Goal: Consume media (video, audio): Browse casually

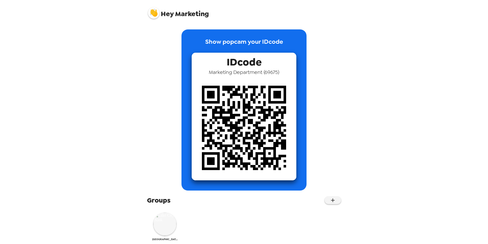
click at [166, 228] on img at bounding box center [164, 223] width 23 height 23
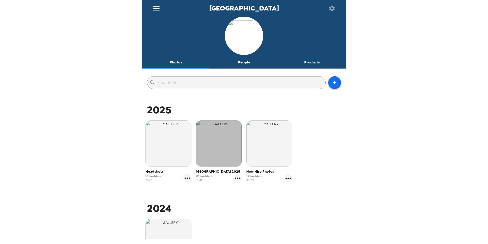
click at [205, 144] on img "button" at bounding box center [219, 143] width 46 height 46
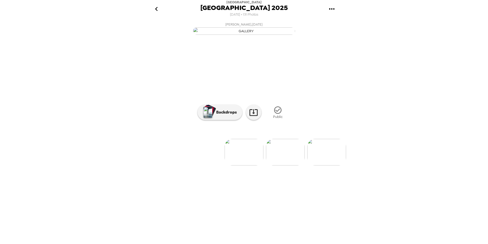
click at [157, 6] on icon "go back" at bounding box center [156, 9] width 8 height 8
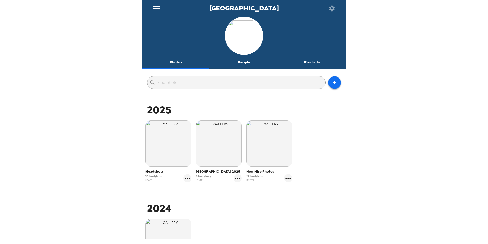
click at [145, 140] on div "Headshots 10 headshots [DATE]" at bounding box center [168, 151] width 51 height 64
click at [169, 146] on img "button" at bounding box center [169, 143] width 46 height 46
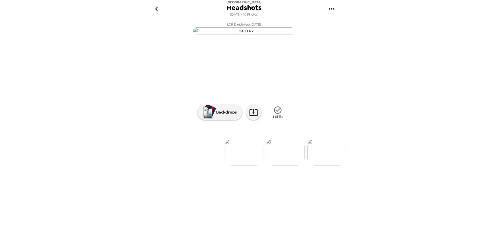
click at [328, 165] on img at bounding box center [326, 152] width 39 height 27
click at [244, 165] on img at bounding box center [244, 152] width 39 height 27
click at [209, 165] on img at bounding box center [204, 152] width 39 height 27
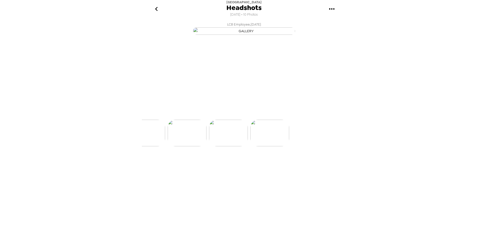
scroll to position [0, 329]
click at [200, 165] on div at bounding box center [244, 143] width 204 height 43
click at [200, 165] on img at bounding box center [204, 152] width 39 height 27
click at [206, 165] on img at bounding box center [204, 152] width 39 height 27
click at [206, 165] on img at bounding box center [203, 152] width 39 height 27
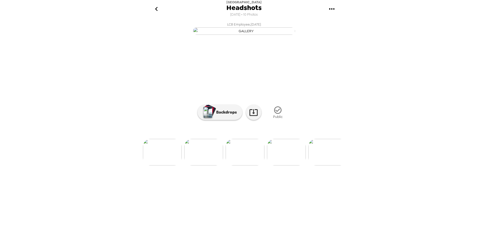
click at [206, 165] on img at bounding box center [203, 152] width 39 height 27
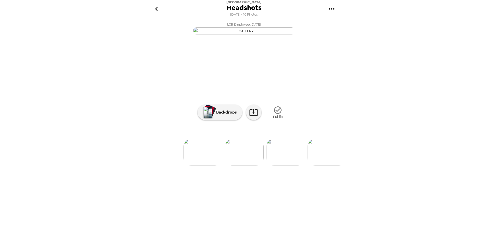
click at [206, 165] on img at bounding box center [203, 152] width 39 height 27
click at [158, 10] on icon "go back" at bounding box center [156, 9] width 8 height 8
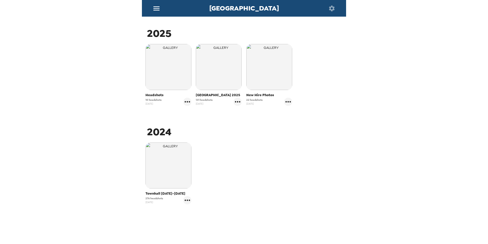
scroll to position [77, 0]
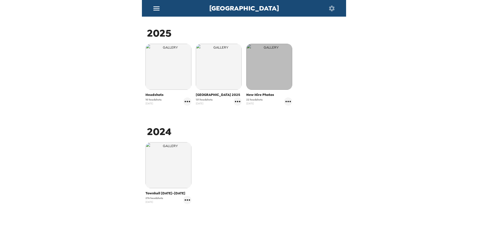
click at [251, 78] on img "button" at bounding box center [269, 67] width 46 height 46
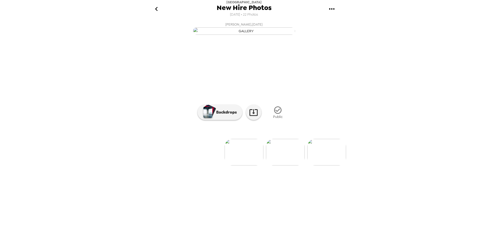
click at [289, 165] on img at bounding box center [285, 152] width 39 height 27
click at [323, 165] on img at bounding box center [326, 152] width 39 height 27
click at [320, 165] on img at bounding box center [327, 152] width 39 height 27
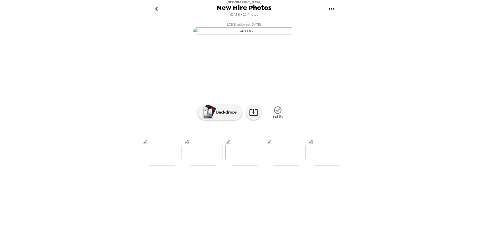
click at [320, 165] on img at bounding box center [327, 152] width 39 height 27
click at [320, 165] on img at bounding box center [328, 152] width 39 height 27
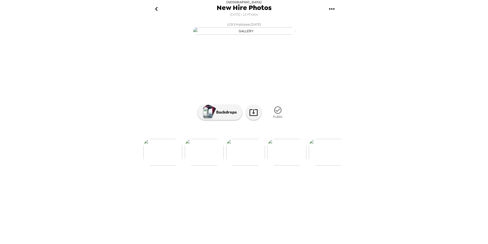
click at [320, 165] on img at bounding box center [328, 152] width 39 height 27
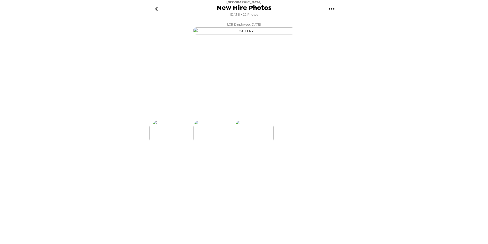
scroll to position [0, 867]
click at [209, 165] on img at bounding box center [204, 152] width 39 height 27
click at [153, 8] on icon "go back" at bounding box center [156, 9] width 8 height 8
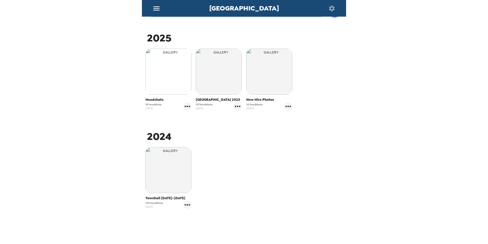
scroll to position [77, 0]
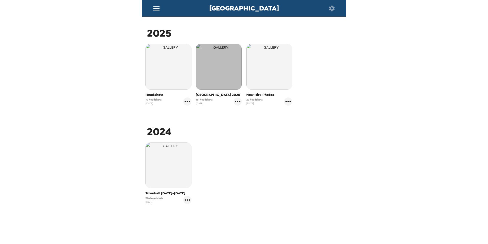
click at [215, 66] on img "button" at bounding box center [219, 67] width 46 height 46
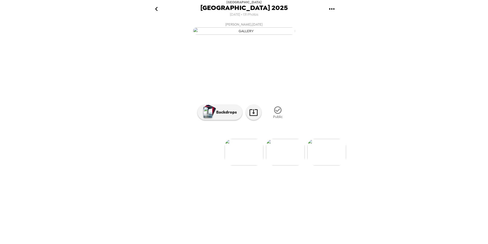
click at [155, 9] on icon "go back" at bounding box center [156, 9] width 8 height 8
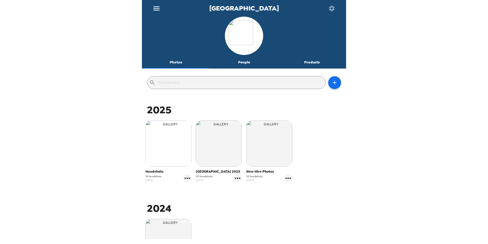
click at [163, 153] on img "button" at bounding box center [169, 143] width 46 height 46
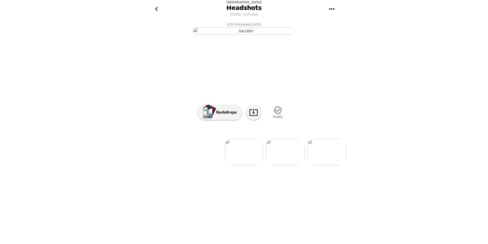
click at [323, 165] on img at bounding box center [326, 152] width 39 height 27
click at [323, 165] on img at bounding box center [327, 152] width 39 height 27
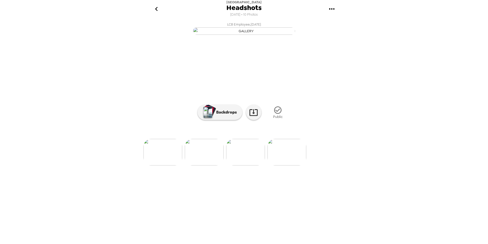
click at [155, 11] on icon "go back" at bounding box center [156, 9] width 8 height 8
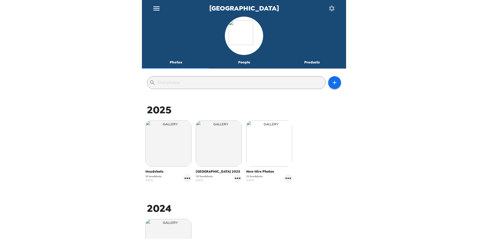
click at [253, 147] on img "button" at bounding box center [269, 143] width 46 height 46
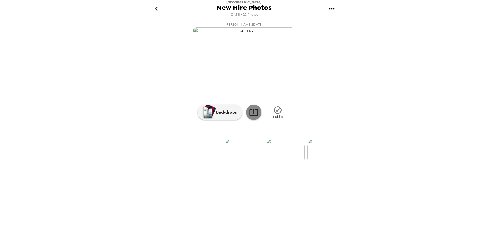
click at [252, 117] on icon at bounding box center [253, 112] width 9 height 9
click at [321, 165] on img at bounding box center [326, 152] width 39 height 27
click at [292, 165] on img at bounding box center [285, 152] width 39 height 27
click at [329, 165] on img at bounding box center [327, 152] width 39 height 27
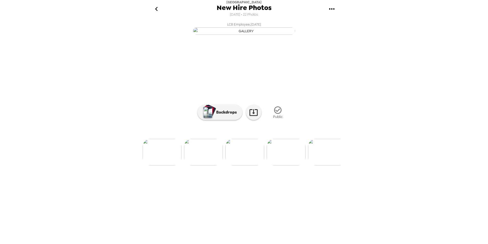
click at [329, 165] on img at bounding box center [327, 152] width 39 height 27
click at [329, 165] on img at bounding box center [328, 152] width 39 height 27
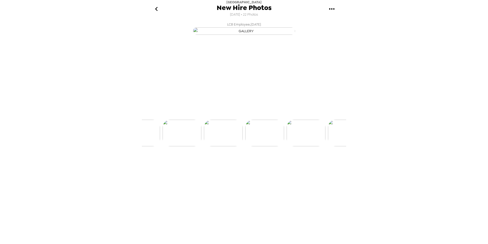
scroll to position [0, 701]
click at [157, 8] on icon "go back" at bounding box center [156, 9] width 8 height 8
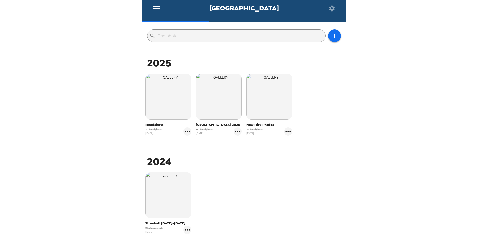
scroll to position [51, 0]
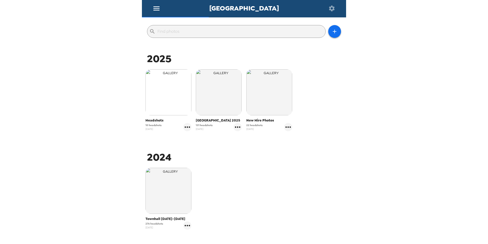
click at [173, 96] on img "button" at bounding box center [169, 92] width 46 height 46
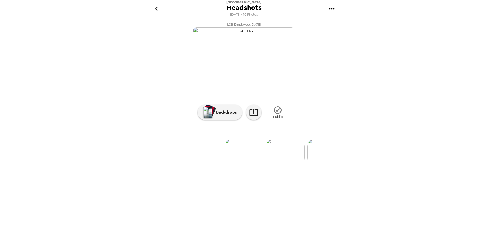
click at [288, 165] on img at bounding box center [285, 152] width 39 height 27
click at [327, 165] on img at bounding box center [327, 152] width 39 height 27
click at [327, 165] on img at bounding box center [328, 152] width 39 height 27
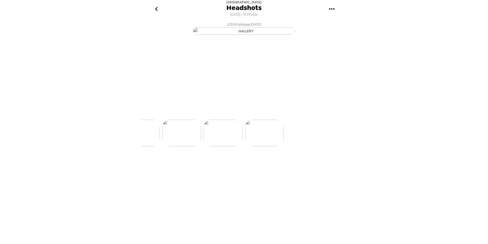
scroll to position [0, 371]
click at [154, 10] on icon "go back" at bounding box center [156, 9] width 8 height 8
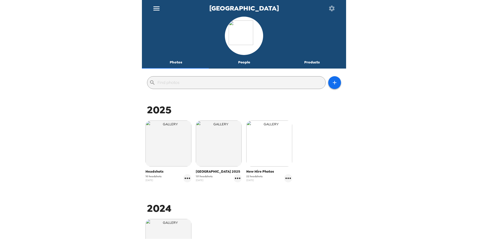
click at [270, 145] on img "button" at bounding box center [269, 143] width 46 height 46
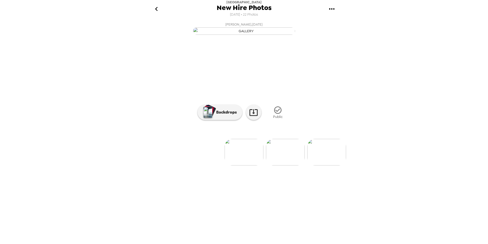
click at [291, 165] on img at bounding box center [285, 152] width 39 height 27
click at [156, 8] on icon "go back" at bounding box center [156, 9] width 8 height 8
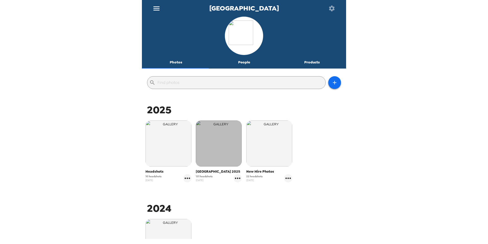
click at [217, 142] on img "button" at bounding box center [219, 143] width 46 height 46
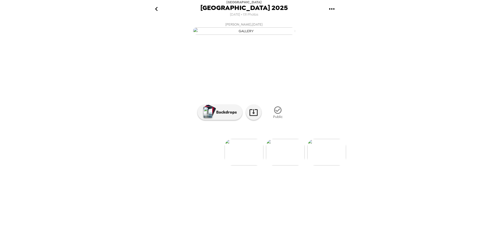
click at [327, 165] on img at bounding box center [326, 152] width 39 height 27
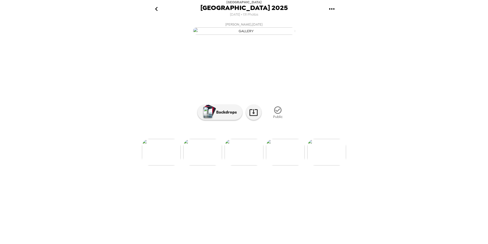
click at [327, 165] on img at bounding box center [326, 152] width 39 height 27
click at [327, 165] on img at bounding box center [327, 152] width 39 height 27
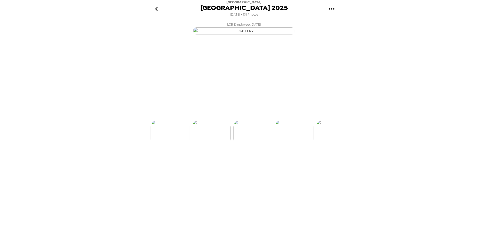
scroll to position [0, 662]
click at [327, 165] on img at bounding box center [327, 152] width 39 height 27
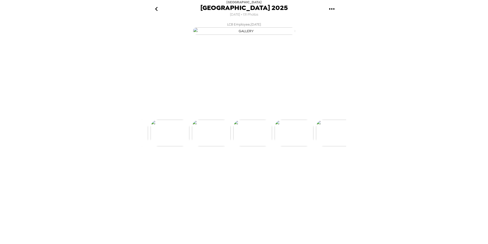
scroll to position [0, 910]
click at [327, 165] on img at bounding box center [327, 152] width 39 height 27
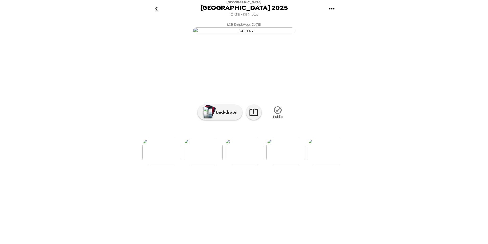
click at [327, 165] on img at bounding box center [327, 152] width 39 height 27
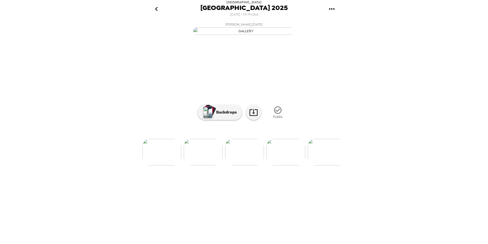
click at [327, 165] on img at bounding box center [327, 152] width 39 height 27
click at [323, 165] on img at bounding box center [327, 152] width 39 height 27
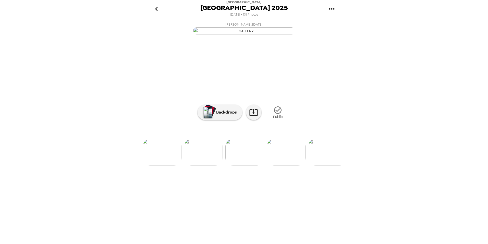
click at [323, 165] on img at bounding box center [327, 152] width 39 height 27
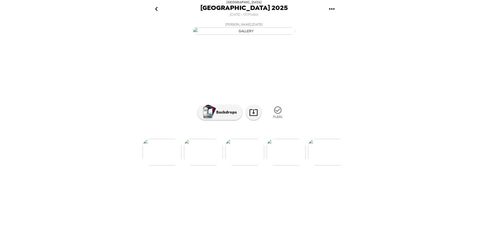
click at [323, 165] on img at bounding box center [327, 152] width 39 height 27
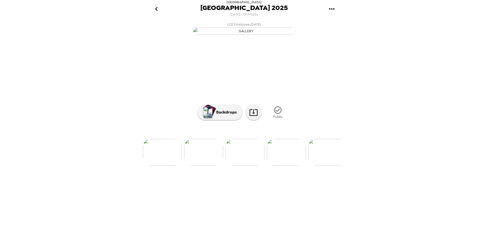
click at [323, 165] on img at bounding box center [327, 152] width 39 height 27
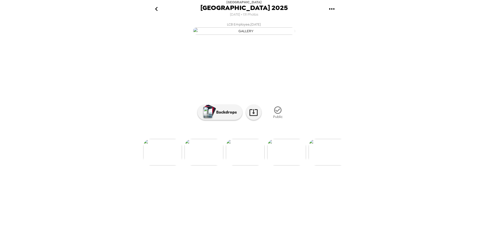
click at [323, 165] on img at bounding box center [328, 152] width 39 height 27
click at [206, 165] on img at bounding box center [204, 152] width 39 height 27
click at [286, 165] on img at bounding box center [286, 152] width 39 height 27
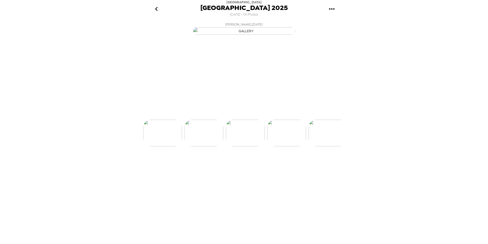
scroll to position [0, 2646]
click at [286, 165] on img at bounding box center [286, 152] width 39 height 27
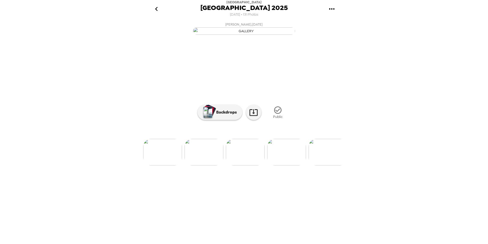
click at [286, 165] on img at bounding box center [286, 152] width 39 height 27
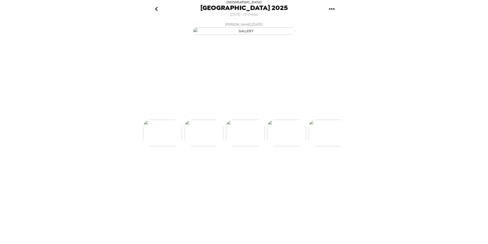
scroll to position [0, 2853]
click at [286, 165] on img at bounding box center [286, 152] width 39 height 27
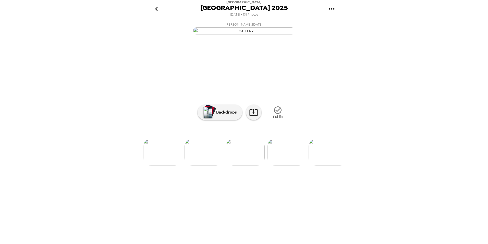
click at [286, 165] on img at bounding box center [286, 152] width 39 height 27
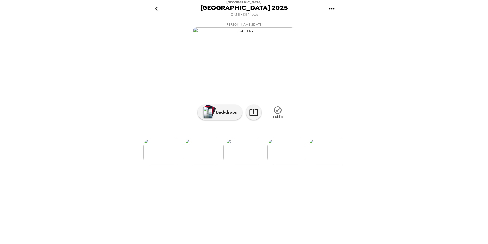
click at [286, 165] on img at bounding box center [287, 152] width 39 height 27
click at [333, 165] on img at bounding box center [328, 152] width 39 height 27
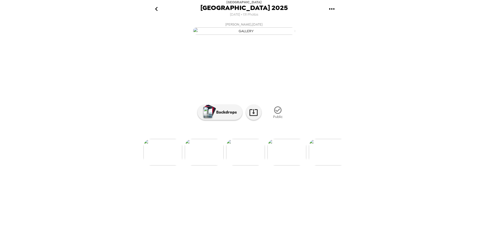
click at [333, 165] on img at bounding box center [328, 152] width 39 height 27
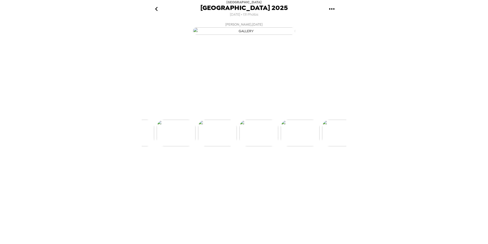
scroll to position [0, 3598]
click at [333, 165] on img at bounding box center [328, 152] width 39 height 27
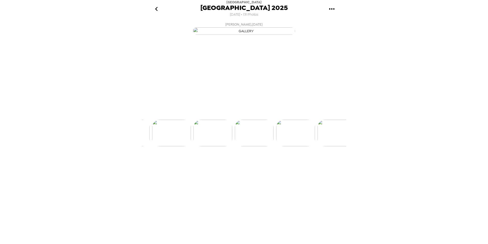
scroll to position [0, 3846]
click at [333, 165] on img at bounding box center [328, 152] width 39 height 27
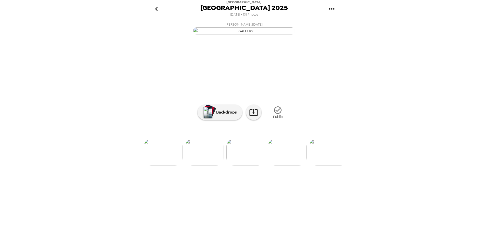
click at [333, 165] on img at bounding box center [328, 152] width 39 height 27
click at [333, 165] on img at bounding box center [329, 152] width 39 height 27
